Goal: Information Seeking & Learning: Learn about a topic

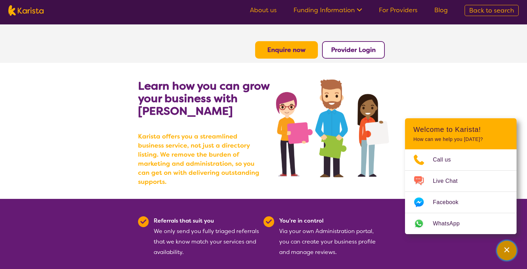
click at [508, 253] on div "Channel Menu" at bounding box center [507, 250] width 14 height 15
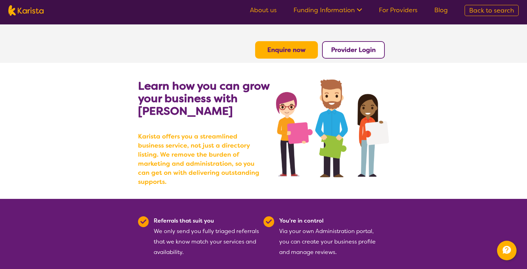
click at [349, 49] on b "Provider Login" at bounding box center [353, 50] width 45 height 8
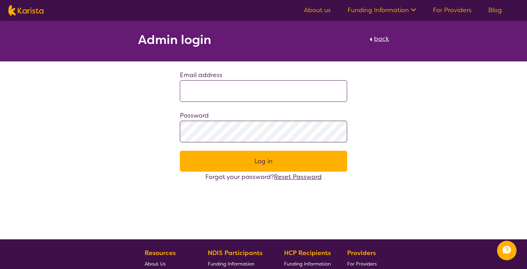
click at [381, 35] on span "back" at bounding box center [381, 39] width 15 height 8
select select "NDIS Plan management"
select select "NDIS"
select select "NDIS Plan management"
select select "NDIS"
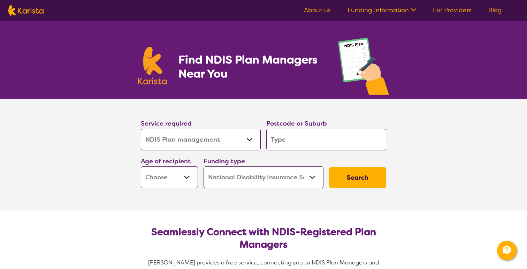
click at [463, 8] on link "For Providers" at bounding box center [452, 10] width 39 height 8
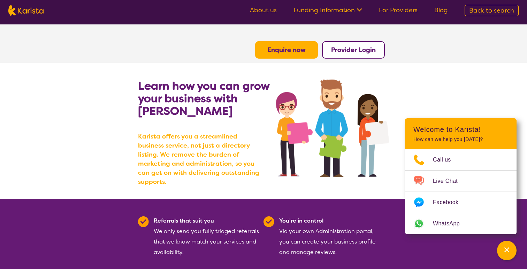
click at [339, 7] on link "Funding Information" at bounding box center [328, 10] width 69 height 8
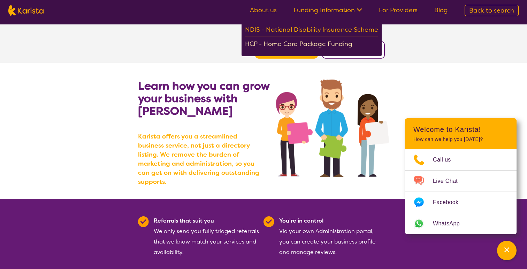
click at [341, 41] on div "HCP - Home Care Package Funding" at bounding box center [311, 45] width 133 height 12
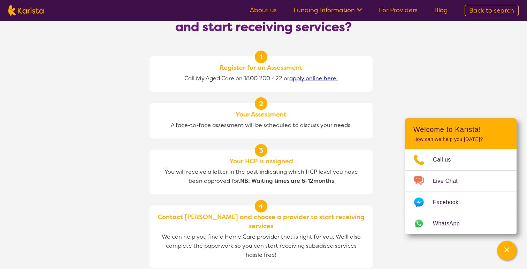
scroll to position [622, 0]
click at [31, 12] on img at bounding box center [25, 10] width 35 height 10
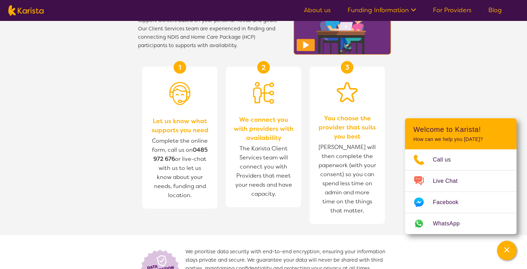
select select "NDIS Plan management"
select select "NDIS"
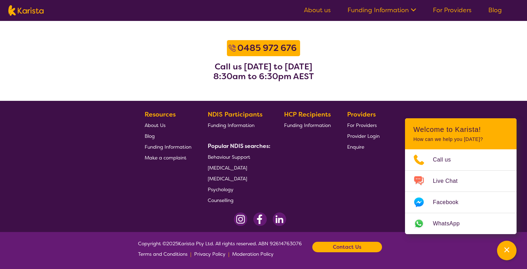
scroll to position [901, 0]
click at [411, 13] on icon at bounding box center [412, 9] width 7 height 7
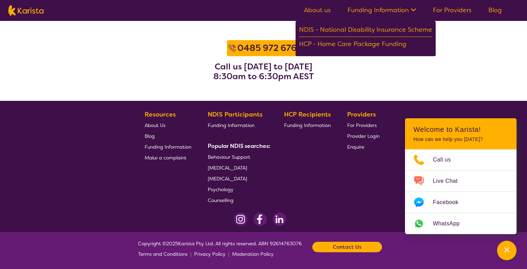
click at [458, 6] on link "For Providers" at bounding box center [452, 10] width 39 height 8
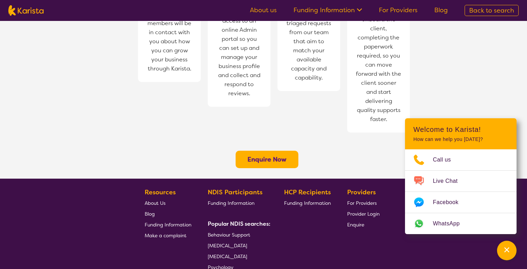
scroll to position [573, 0]
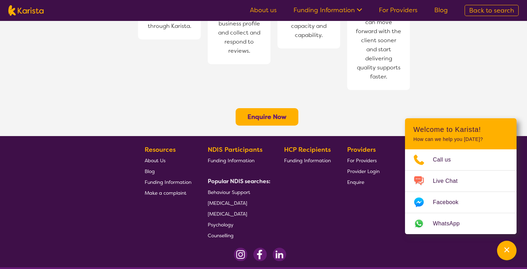
click at [439, 5] on ul "About us Funding Information NDIS - National Disability Insurance Scheme HCP - …" at bounding box center [349, 10] width 215 height 11
click at [441, 9] on link "Blog" at bounding box center [441, 10] width 14 height 8
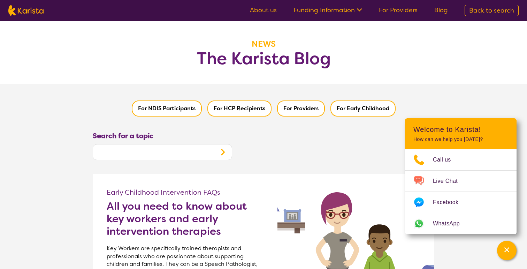
click at [277, 10] on link "About us" at bounding box center [263, 10] width 27 height 8
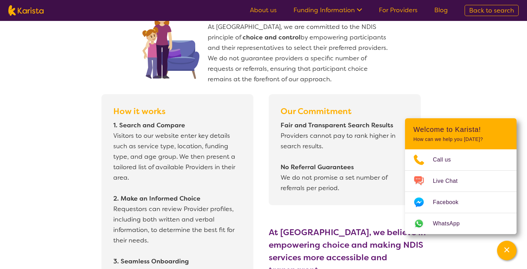
scroll to position [644, 0]
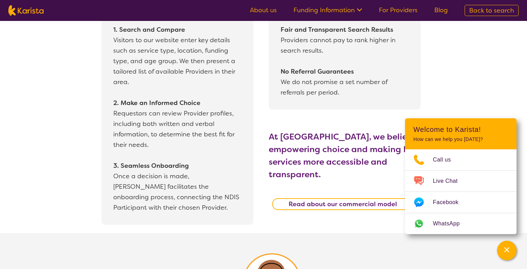
click at [40, 13] on img at bounding box center [25, 10] width 35 height 10
select select "NDIS Plan management"
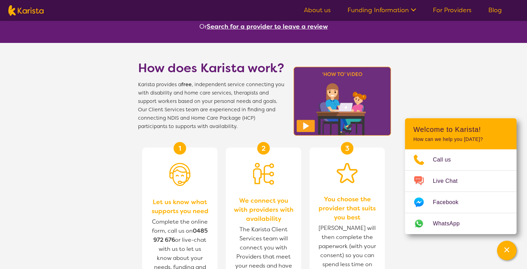
select select "NDIS"
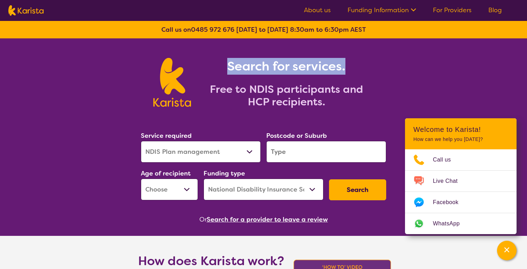
drag, startPoint x: 228, startPoint y: 67, endPoint x: 367, endPoint y: 71, distance: 139.8
click at [367, 71] on h1 "Search for services." at bounding box center [286, 66] width 174 height 17
copy h1 "Search for services."
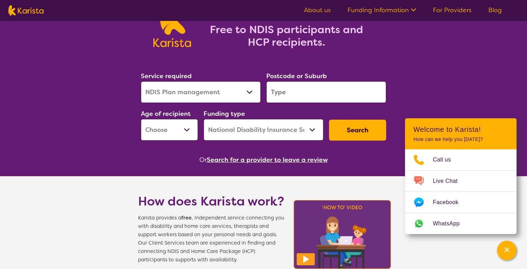
scroll to position [62, 0]
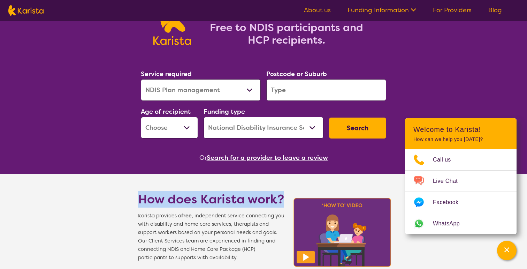
drag, startPoint x: 135, startPoint y: 199, endPoint x: 285, endPoint y: 200, distance: 150.2
click at [285, 200] on section "How does Karista work? Karista provides a free , independent service connecting…" at bounding box center [264, 218] width 268 height 88
copy h1 "How does Karista work?"
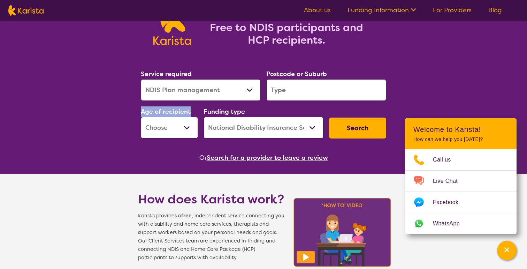
drag, startPoint x: 141, startPoint y: 114, endPoint x: 192, endPoint y: 114, distance: 51.6
click at [192, 114] on div "Age of recipient Early Childhood - 0 to 9 Child - 10 to 11 Adolescent - 12 to 1…" at bounding box center [169, 122] width 57 height 32
copy label "Age of recipient"
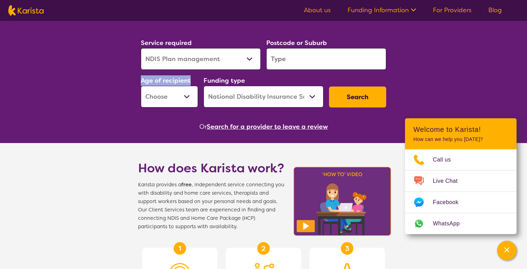
scroll to position [95, 0]
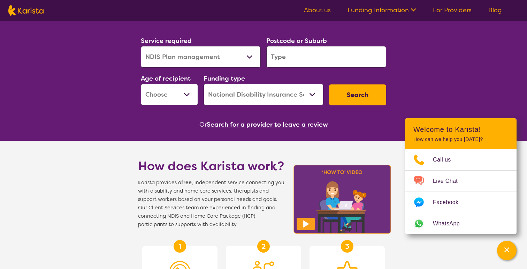
drag, startPoint x: 346, startPoint y: 127, endPoint x: 209, endPoint y: 129, distance: 137.4
click at [209, 128] on div "Or Search for a provider to leave a review" at bounding box center [263, 124] width 251 height 10
copy div "Or Search for a provider to leave a review"
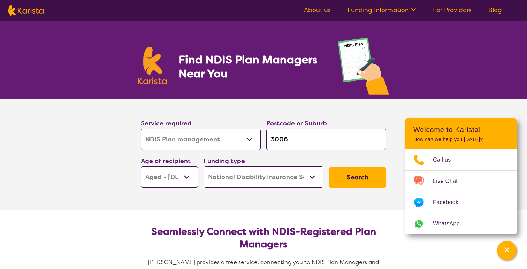
select select "NDIS Plan management"
select select "AG"
select select "NDIS"
select select "NDIS Plan management"
select select "AG"
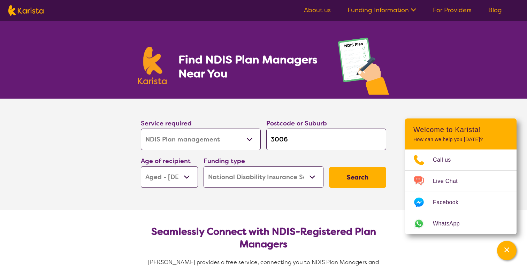
select select "NDIS"
